Goal: Find specific page/section: Find specific page/section

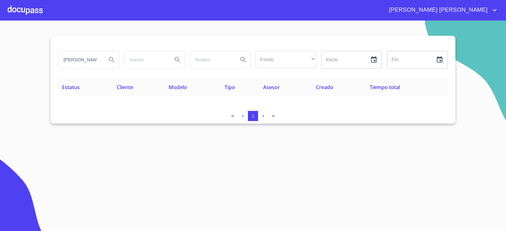
click at [76, 60] on input "[PERSON_NAME]" at bounding box center [80, 59] width 43 height 17
click at [35, 14] on div at bounding box center [25, 10] width 35 height 20
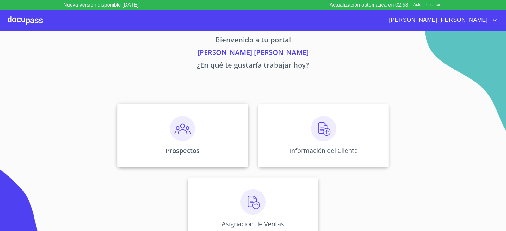
scroll to position [13, 0]
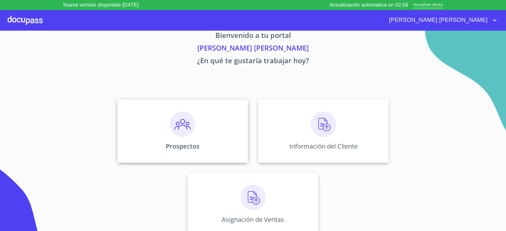
click at [215, 130] on div "Prospectos" at bounding box center [182, 131] width 131 height 63
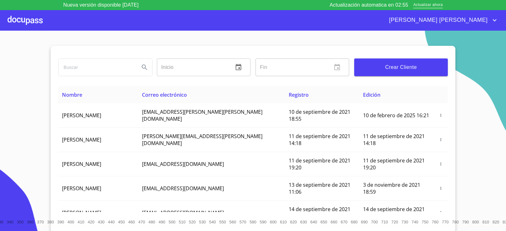
click at [108, 65] on input "search" at bounding box center [97, 67] width 76 height 17
paste input "[PERSON_NAME]"
type input "[PERSON_NAME]"
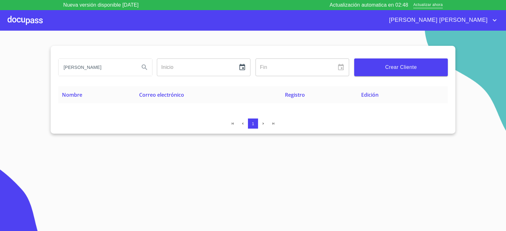
click at [123, 68] on input "[PERSON_NAME]" at bounding box center [97, 67] width 76 height 17
